Goal: Information Seeking & Learning: Learn about a topic

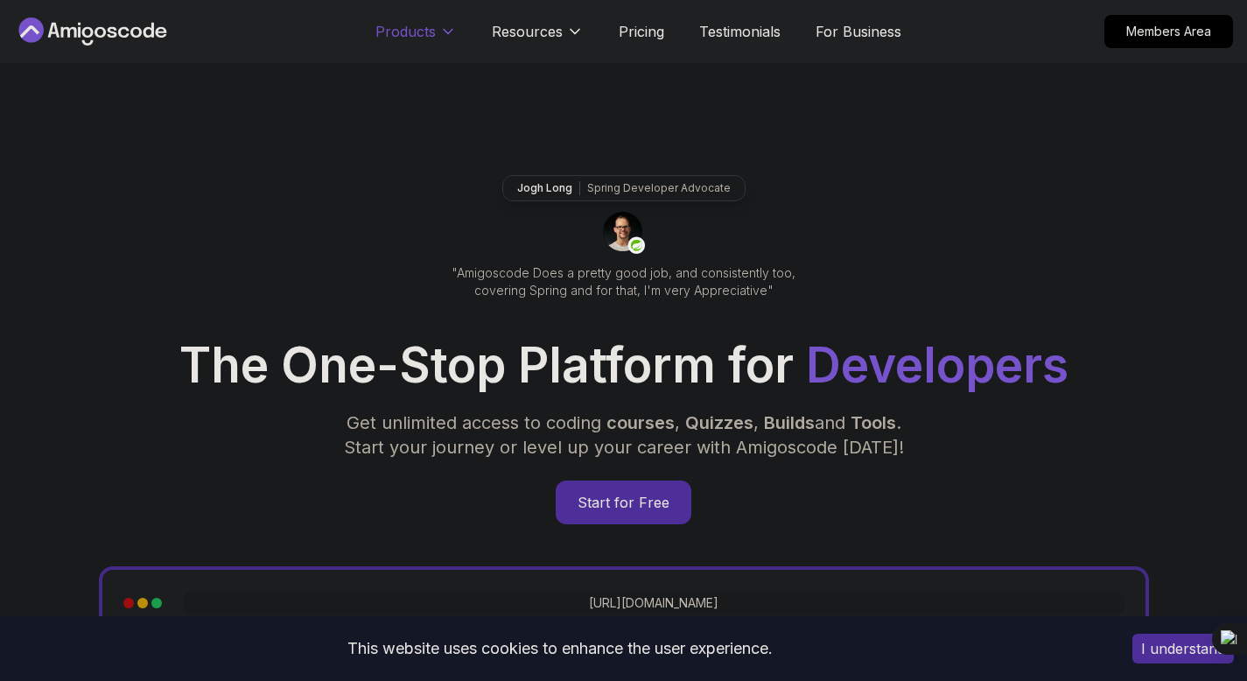
click at [415, 37] on p "Products" at bounding box center [405, 31] width 60 height 21
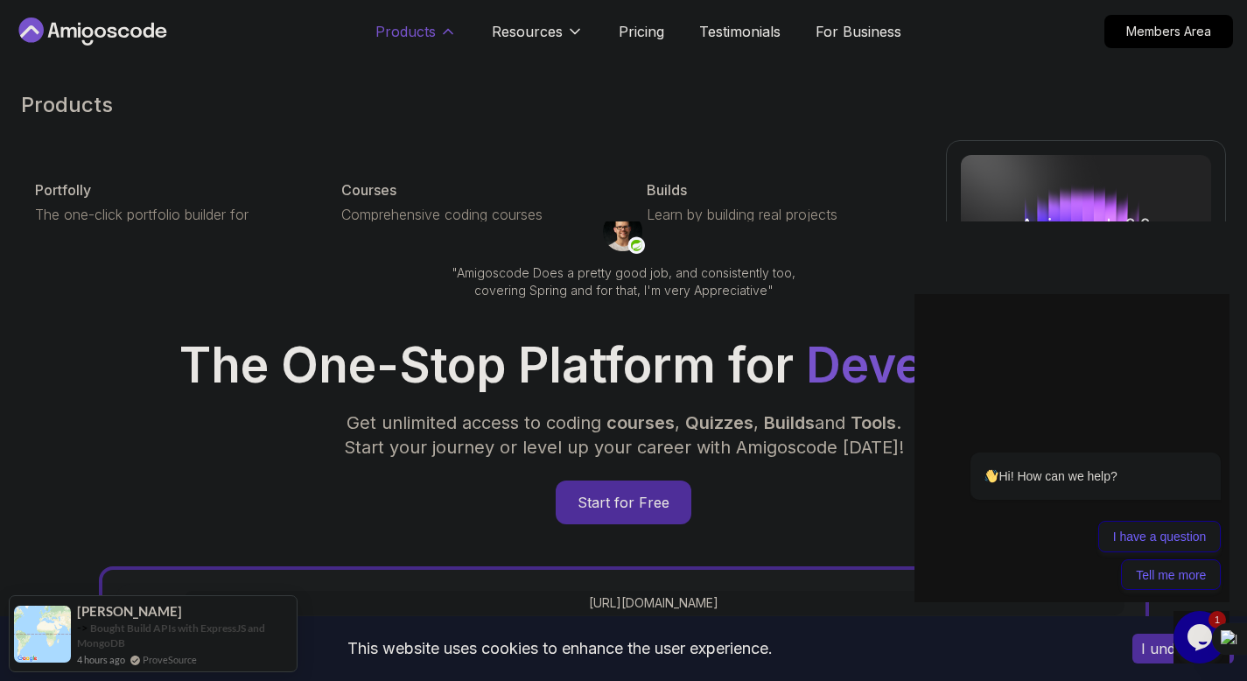
click at [434, 29] on p "Products" at bounding box center [405, 31] width 60 height 21
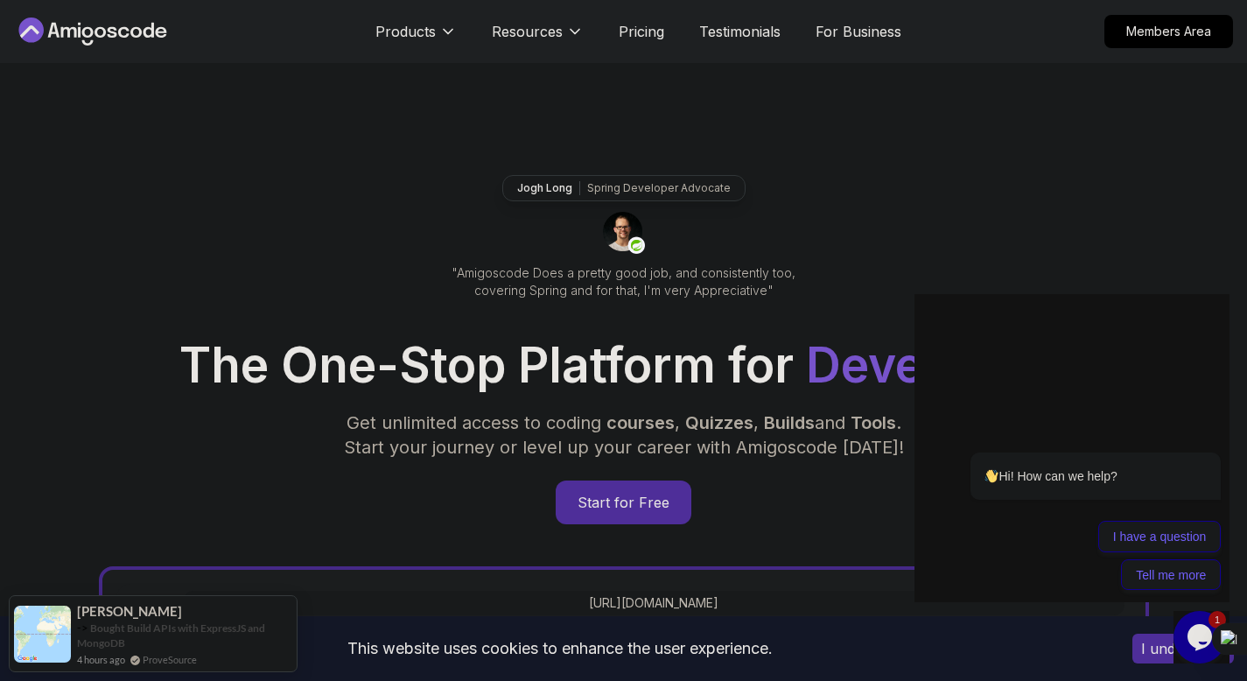
click at [125, 46] on nav "Products Resources Pricing Testimonials For Business Members Area" at bounding box center [623, 31] width 1219 height 63
click at [123, 38] on icon at bounding box center [92, 31] width 157 height 28
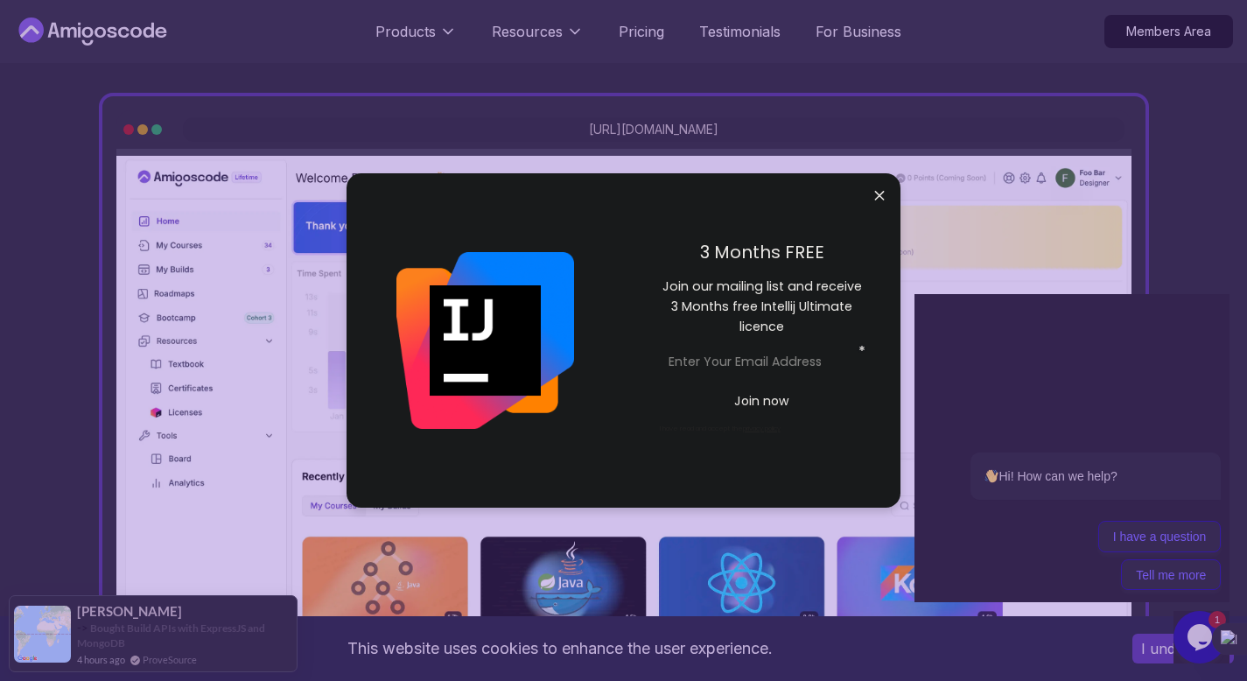
scroll to position [1031, 0]
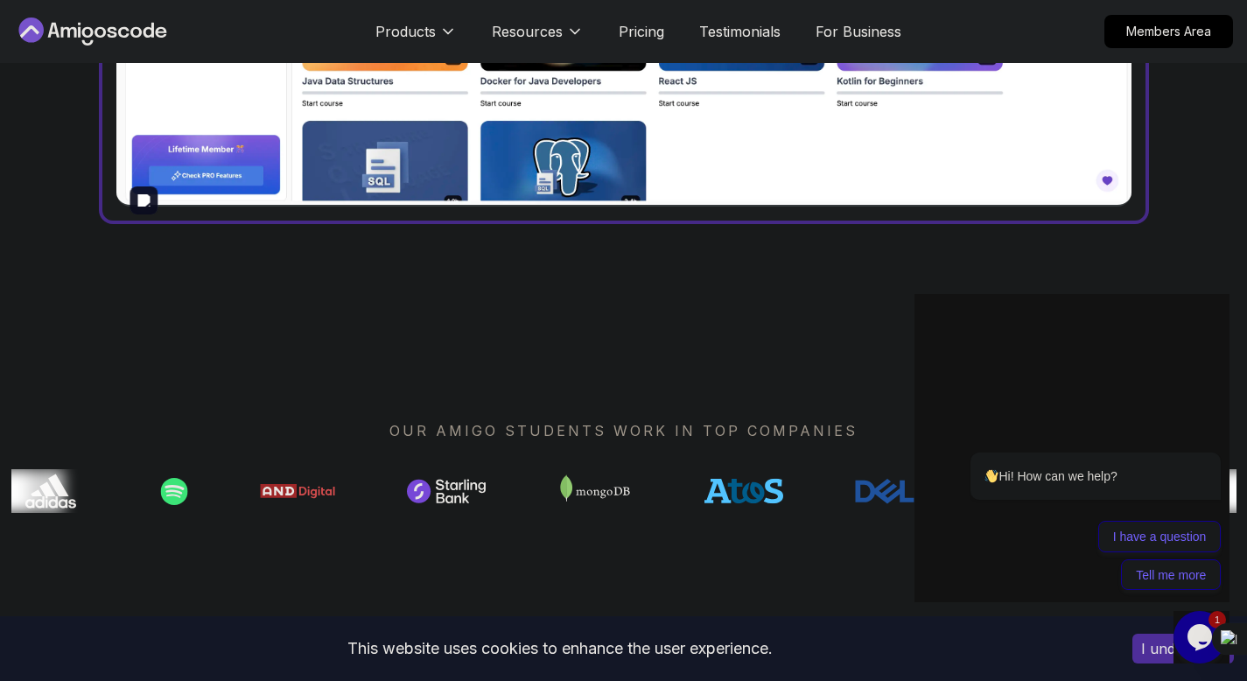
scroll to position [545, 0]
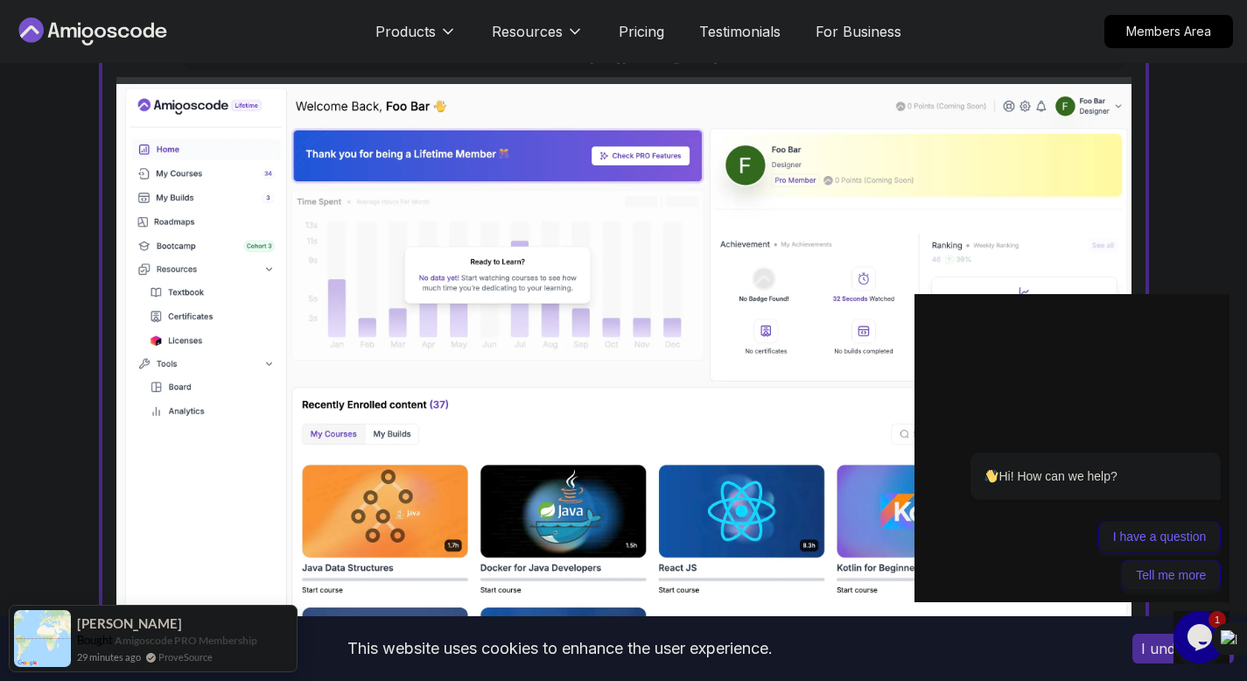
click at [56, 39] on icon at bounding box center [92, 31] width 157 height 28
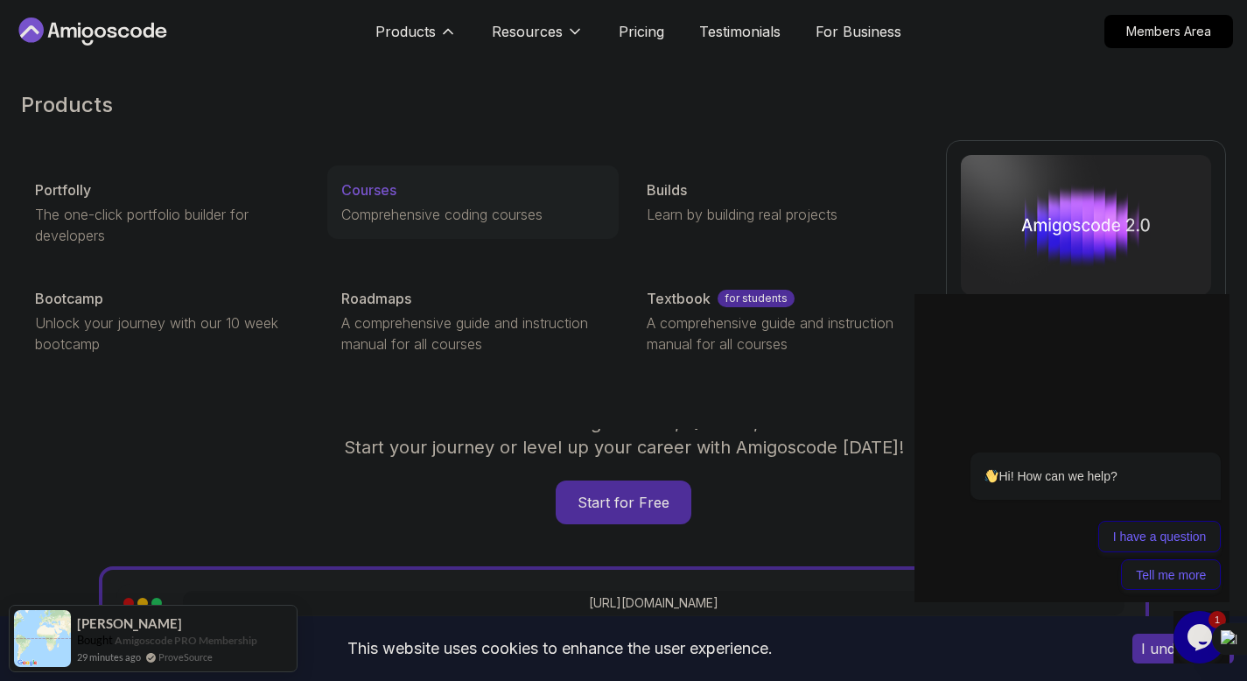
click at [365, 194] on p "Courses" at bounding box center [368, 189] width 55 height 21
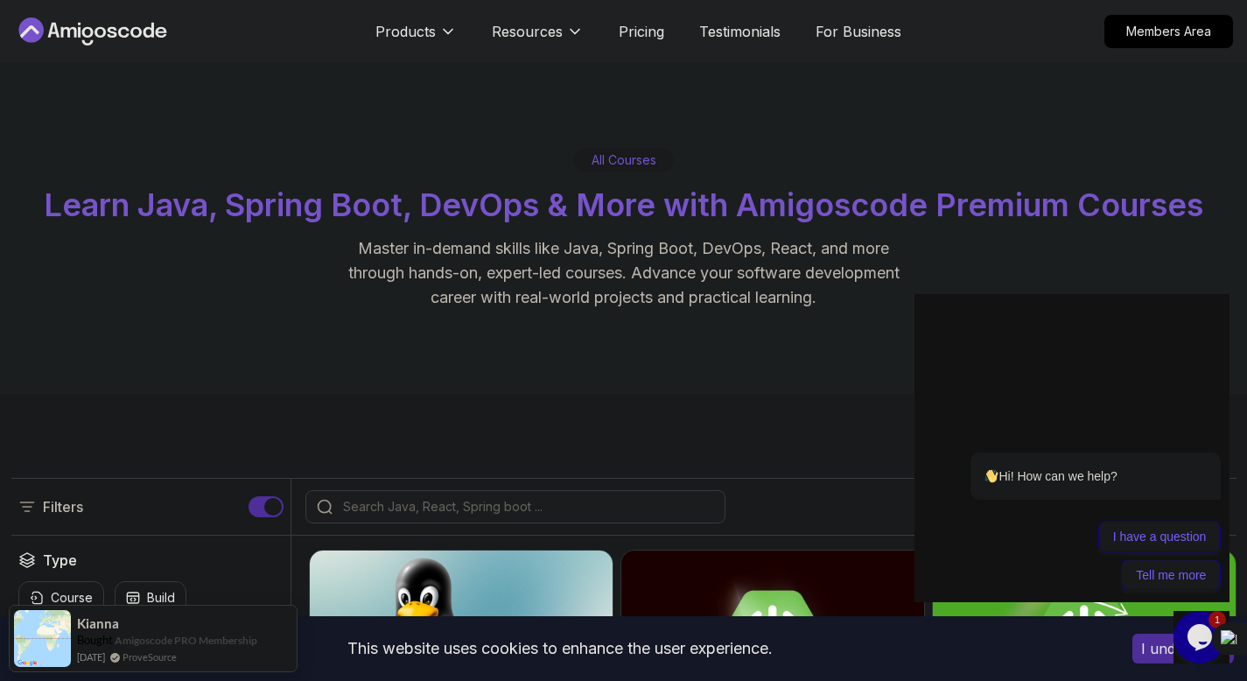
click at [62, 210] on span "Learn Java, Spring Boot, DevOps & More with Amigoscode Premium Courses" at bounding box center [623, 204] width 1159 height 38
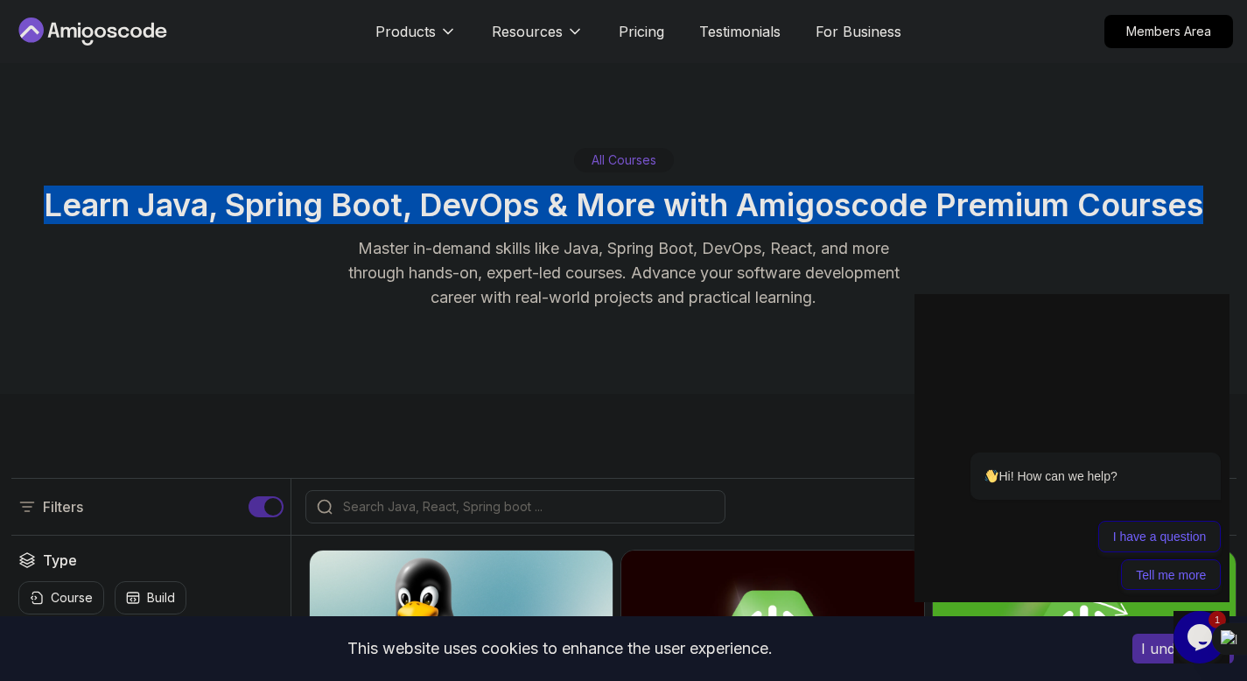
drag, startPoint x: 62, startPoint y: 210, endPoint x: 1143, endPoint y: 208, distance: 1081.2
click at [1143, 208] on span "Learn Java, Spring Boot, DevOps & More with Amigoscode Premium Courses" at bounding box center [623, 204] width 1159 height 38
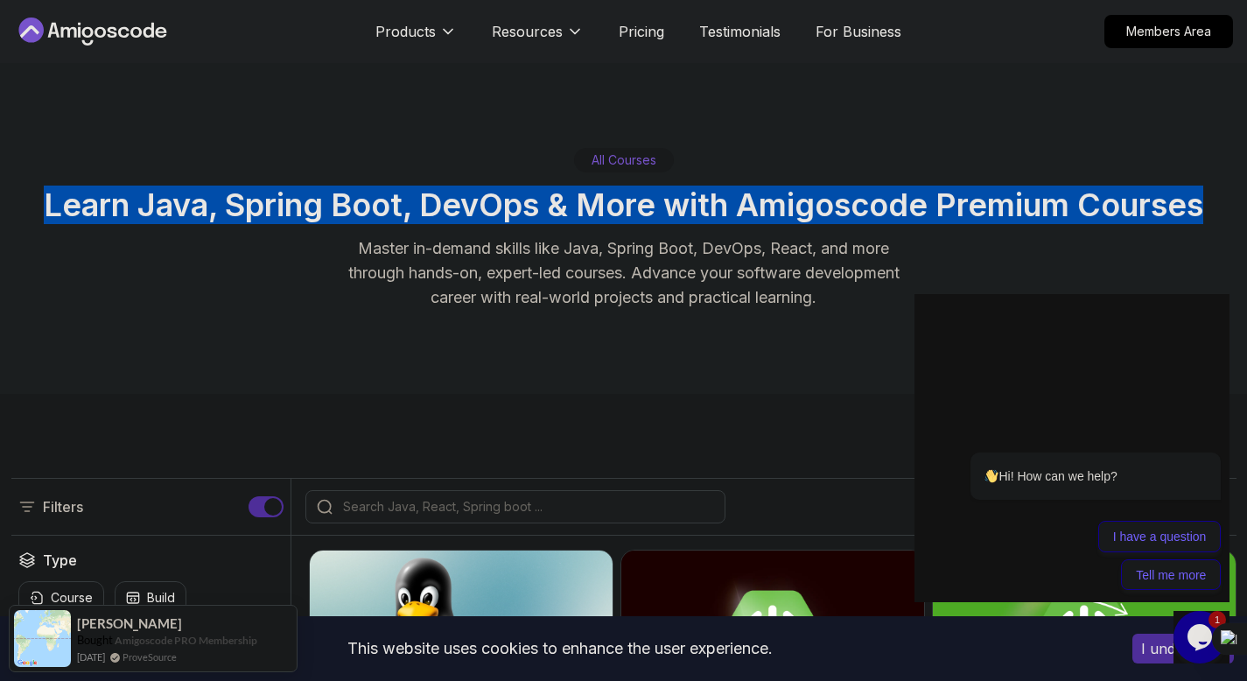
drag, startPoint x: 1203, startPoint y: 204, endPoint x: 46, endPoint y: 205, distance: 1156.4
click at [46, 205] on span "Learn Java, Spring Boot, DevOps & More with Amigoscode Premium Courses" at bounding box center [623, 204] width 1159 height 38
drag, startPoint x: 46, startPoint y: 203, endPoint x: 1201, endPoint y: 202, distance: 1154.7
click at [1201, 202] on span "Learn Java, Spring Boot, DevOps & More with Amigoscode Premium Courses" at bounding box center [623, 204] width 1159 height 38
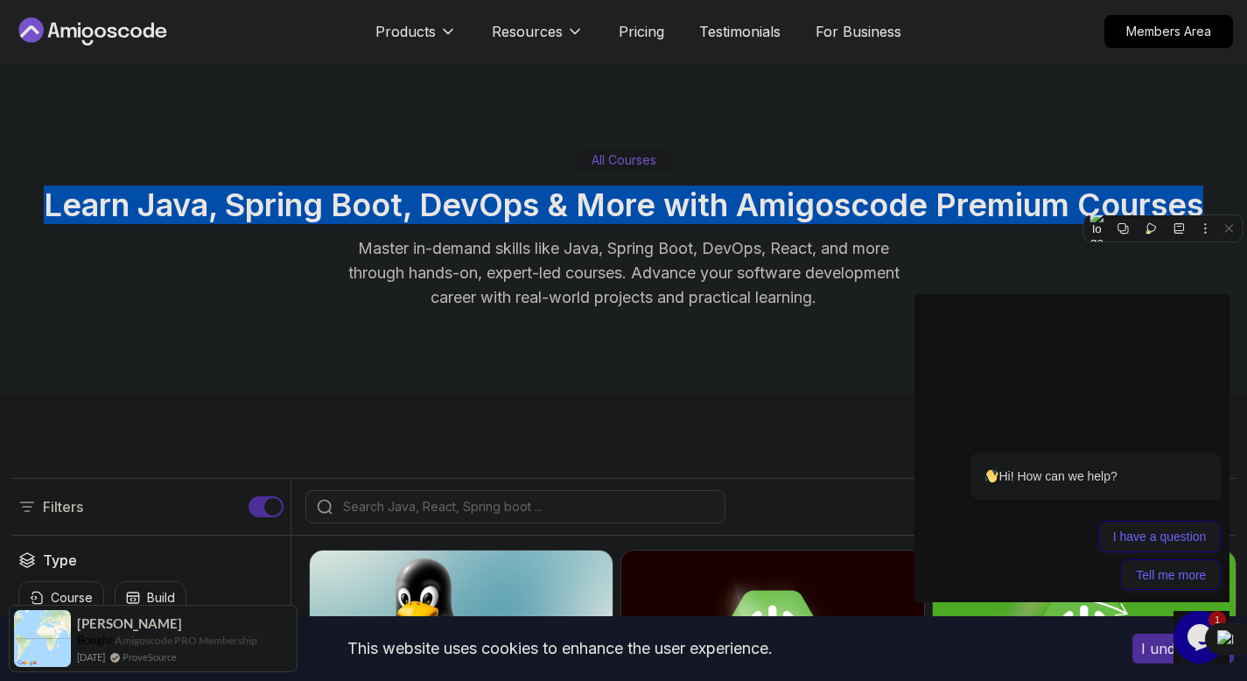
click at [1201, 202] on span "Learn Java, Spring Boot, DevOps & More with Amigoscode Premium Courses" at bounding box center [623, 204] width 1159 height 38
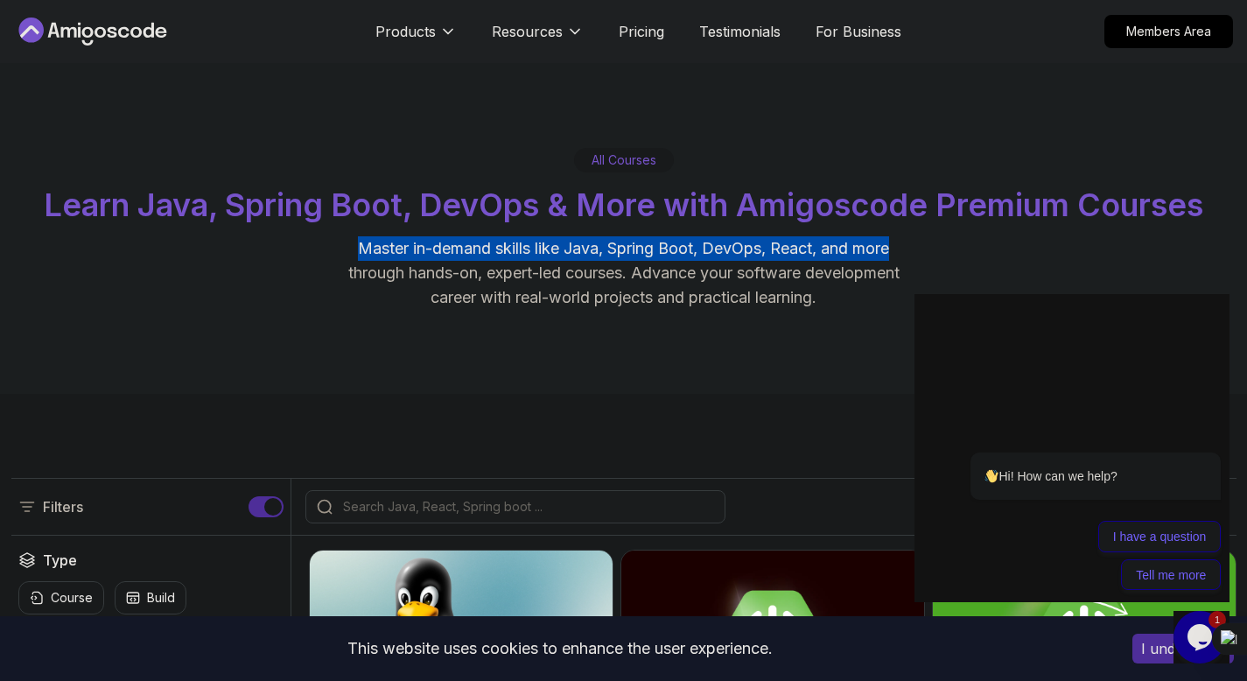
drag, startPoint x: 347, startPoint y: 252, endPoint x: 894, endPoint y: 252, distance: 546.7
click at [894, 252] on p "Master in-demand skills like Java, Spring Boot, DevOps, React, and more through…" at bounding box center [624, 272] width 588 height 73
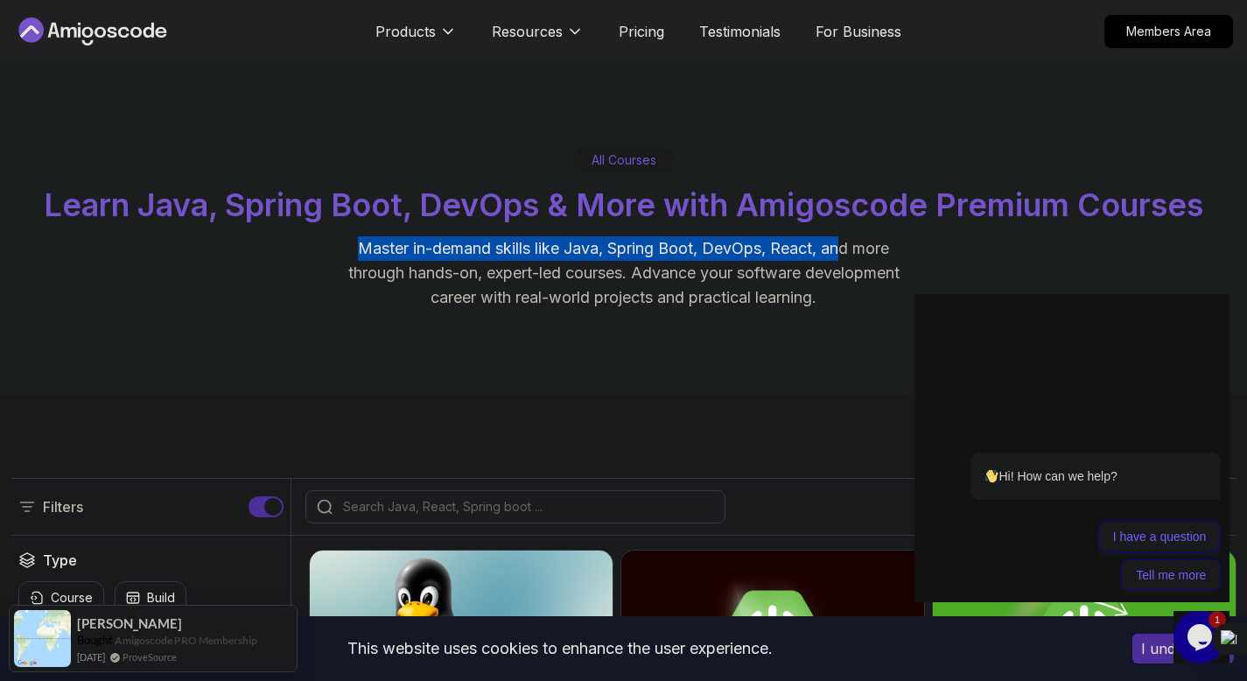
drag, startPoint x: 355, startPoint y: 255, endPoint x: 846, endPoint y: 255, distance: 490.7
click at [846, 255] on p "Master in-demand skills like Java, Spring Boot, DevOps, React, and more through…" at bounding box center [624, 272] width 588 height 73
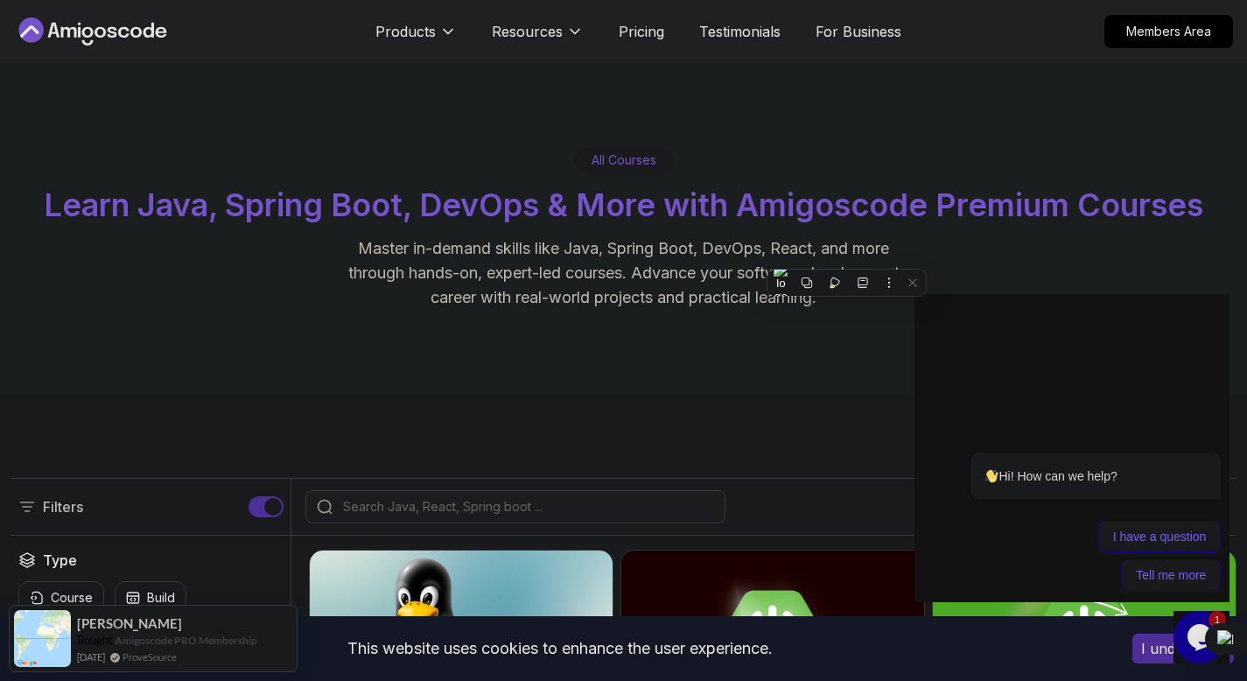
click at [426, 516] on div at bounding box center [515, 506] width 420 height 33
click at [421, 508] on input "search" at bounding box center [526, 506] width 374 height 17
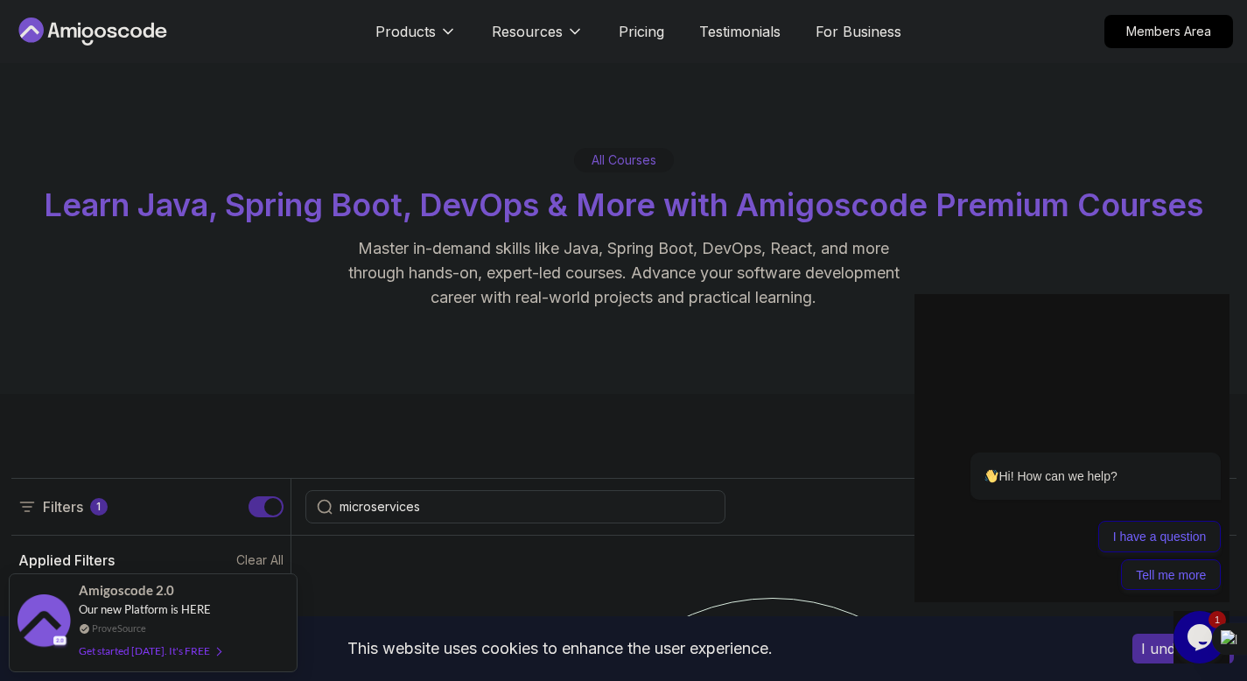
click at [385, 495] on div "microservices" at bounding box center [515, 506] width 420 height 33
click at [388, 504] on input "microservices" at bounding box center [526, 506] width 374 height 17
click at [370, 512] on input "microservices" at bounding box center [526, 506] width 374 height 17
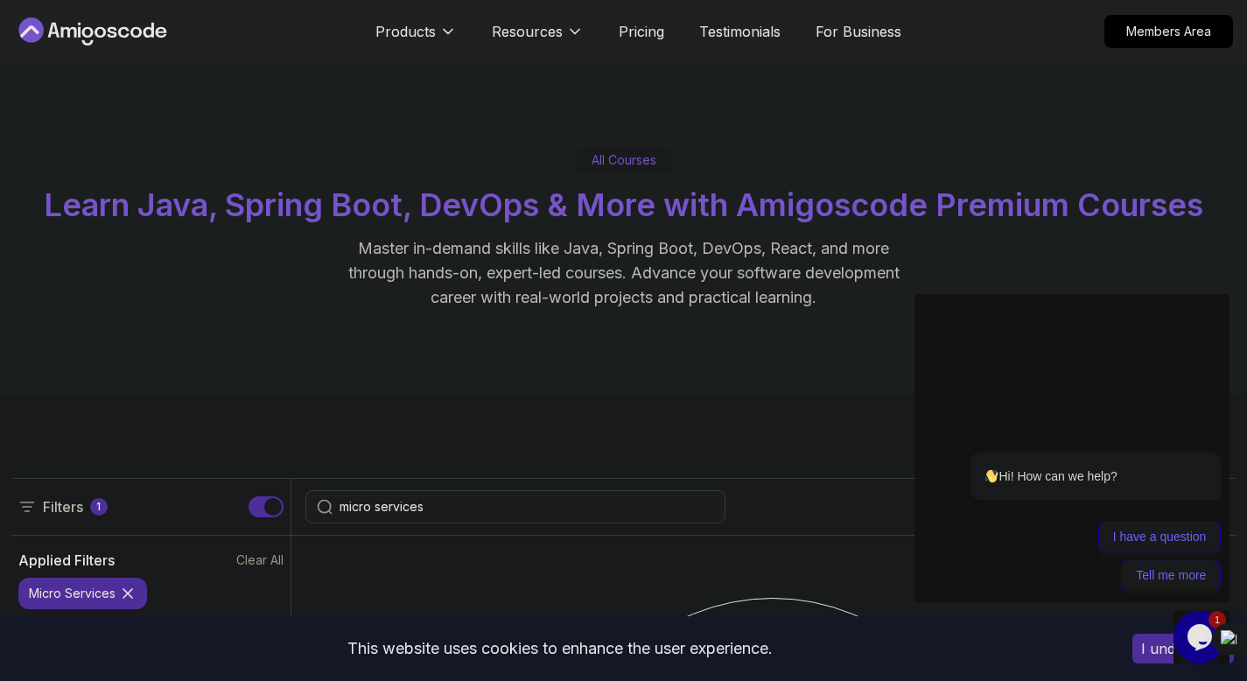
type input "micro services"
click at [470, 494] on div "micro services" at bounding box center [515, 506] width 420 height 33
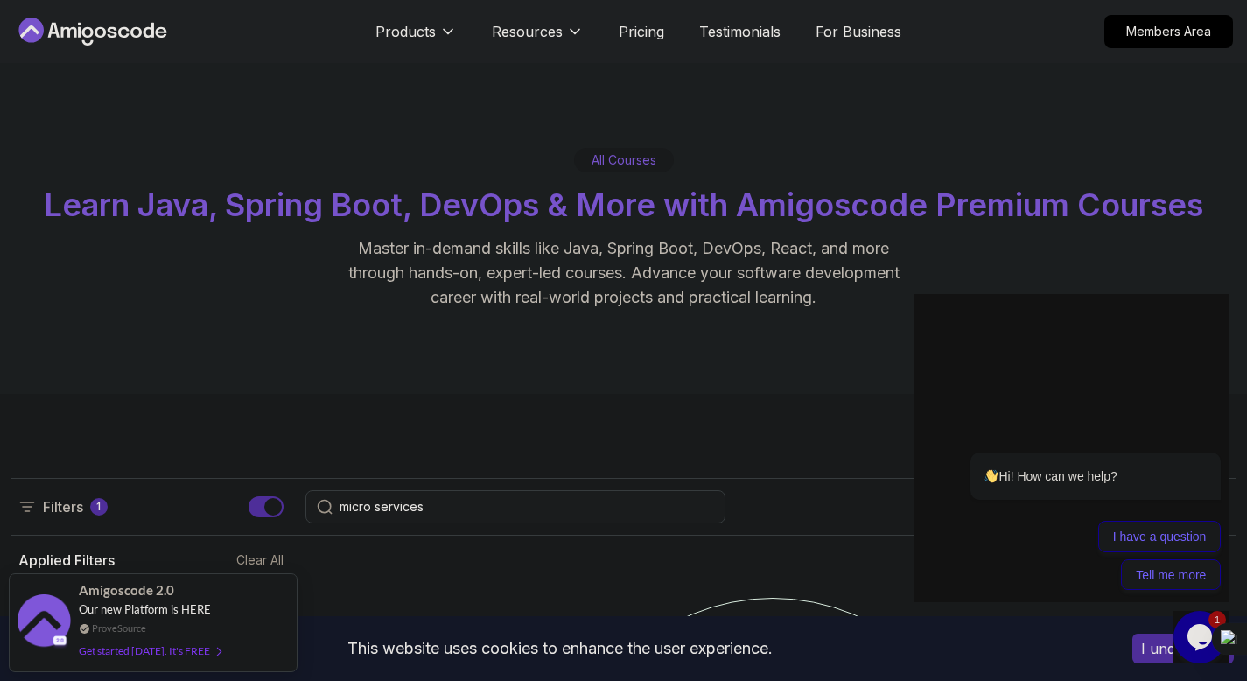
click at [438, 495] on div "micro services" at bounding box center [515, 506] width 420 height 33
click at [433, 502] on input "micro services" at bounding box center [526, 506] width 374 height 17
click at [425, 502] on input "micro services" at bounding box center [526, 506] width 374 height 17
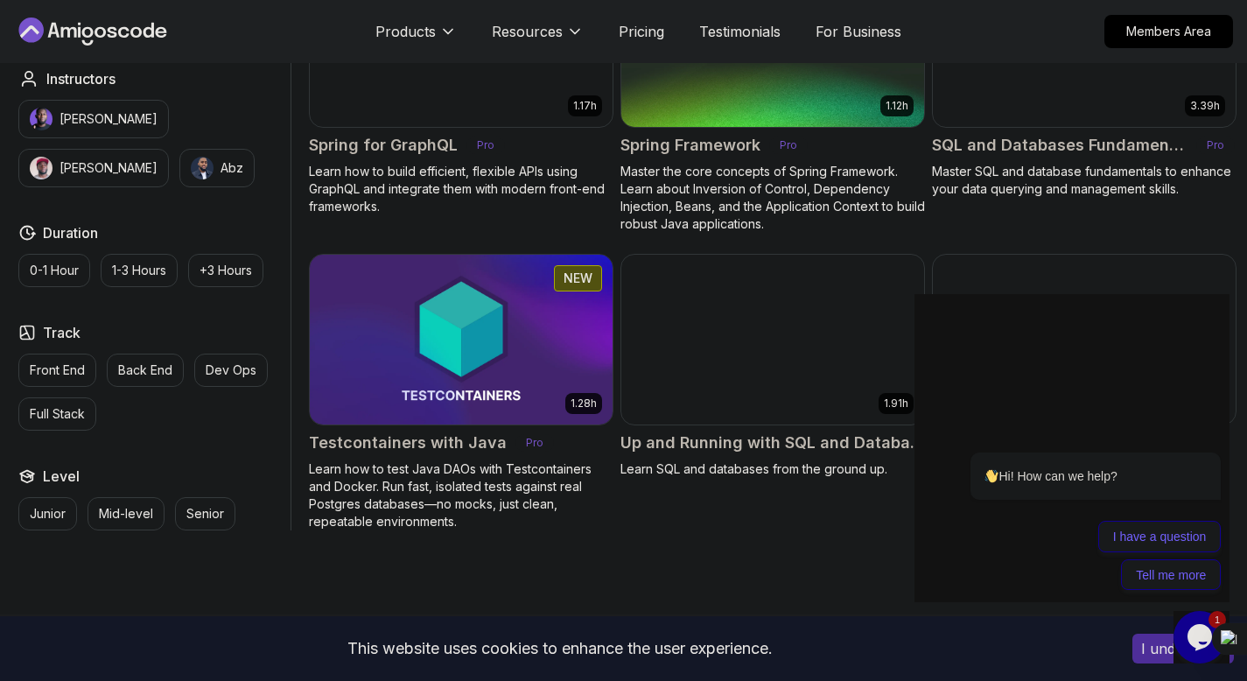
scroll to position [4751, 0]
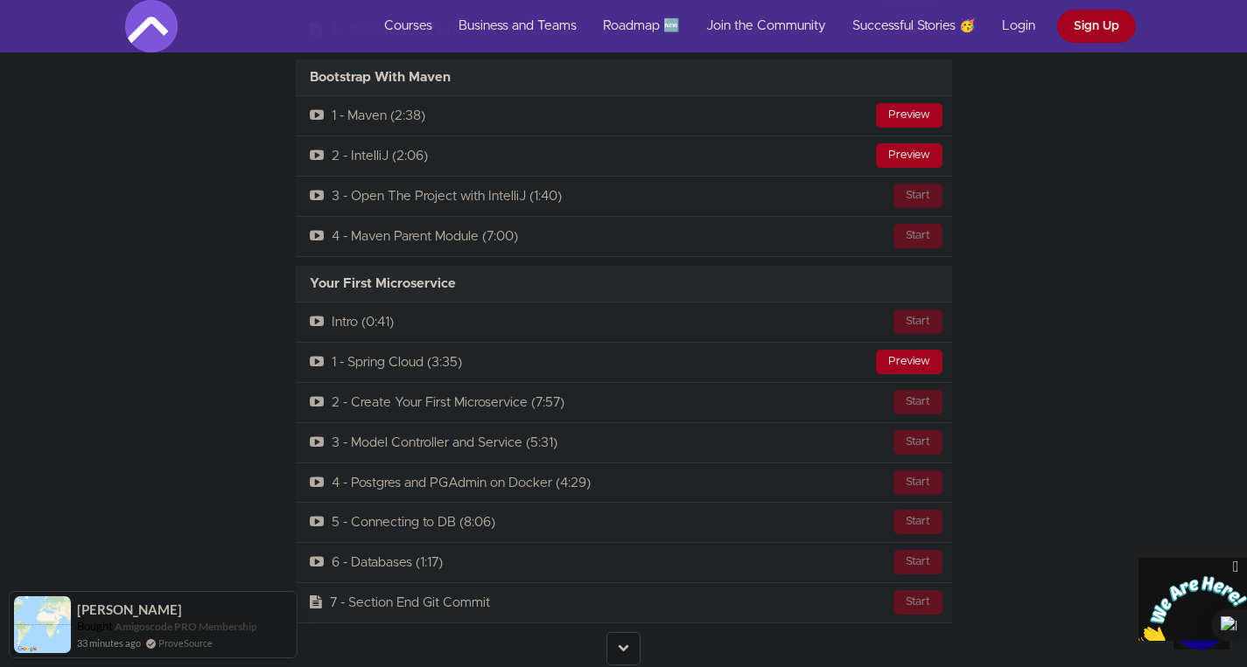
scroll to position [5028, 0]
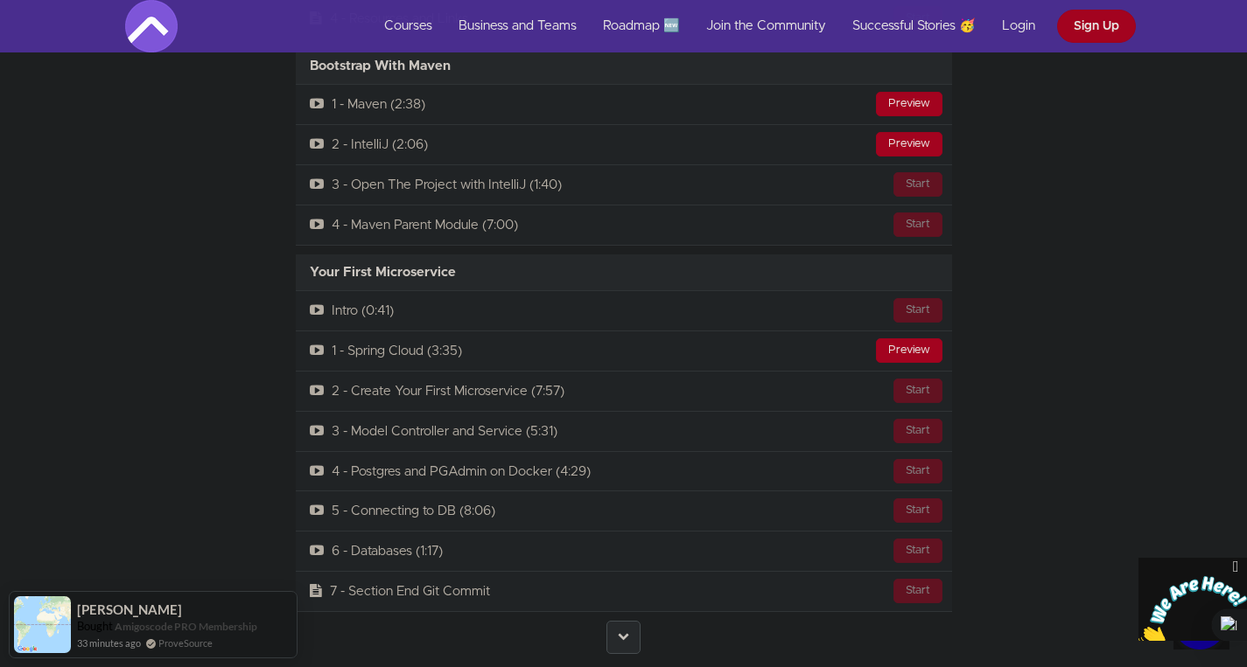
click at [613, 621] on link at bounding box center [623, 637] width 34 height 33
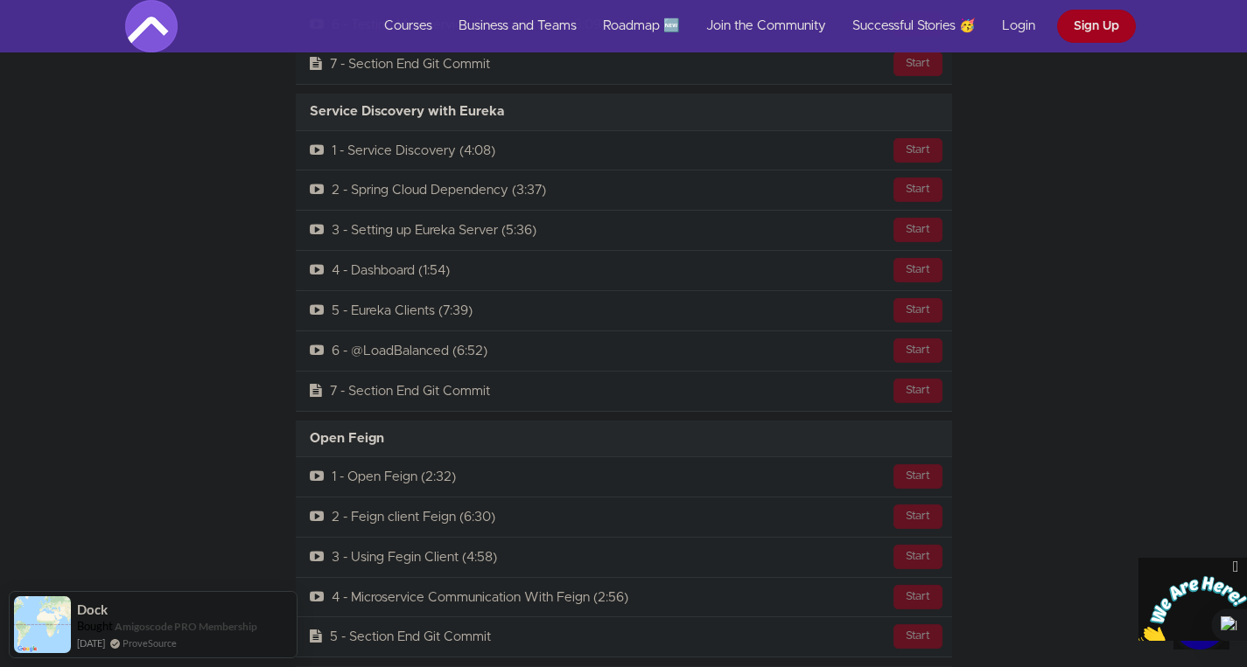
scroll to position [5883, 0]
